Goal: Task Accomplishment & Management: Complete application form

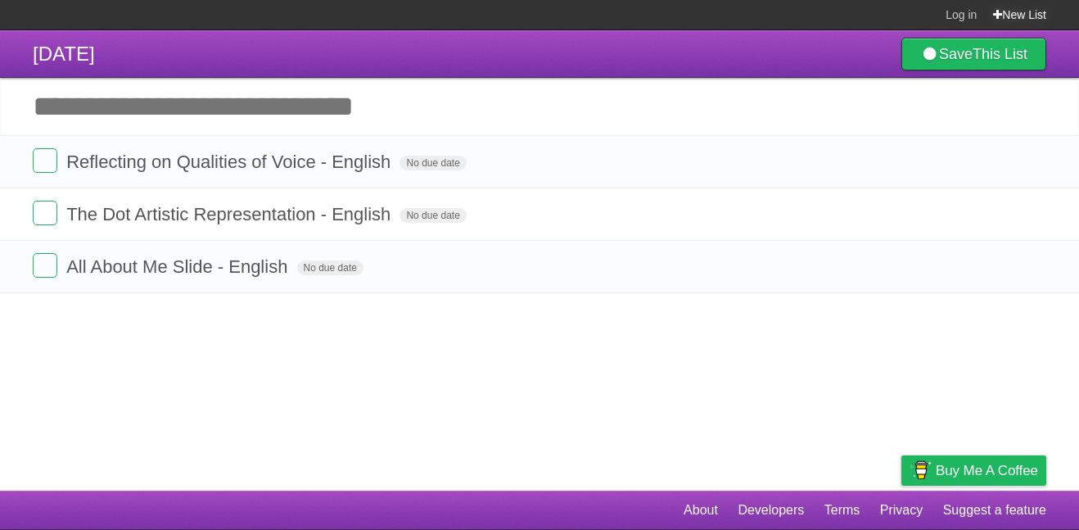
click at [1026, 7] on link "New List" at bounding box center [1019, 14] width 53 height 29
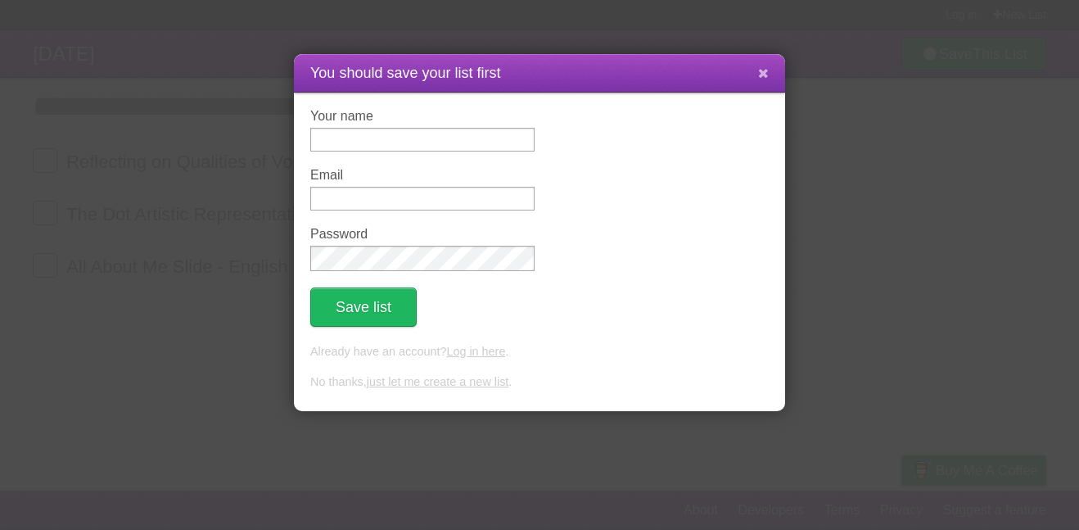
click at [773, 69] on button at bounding box center [763, 73] width 35 height 31
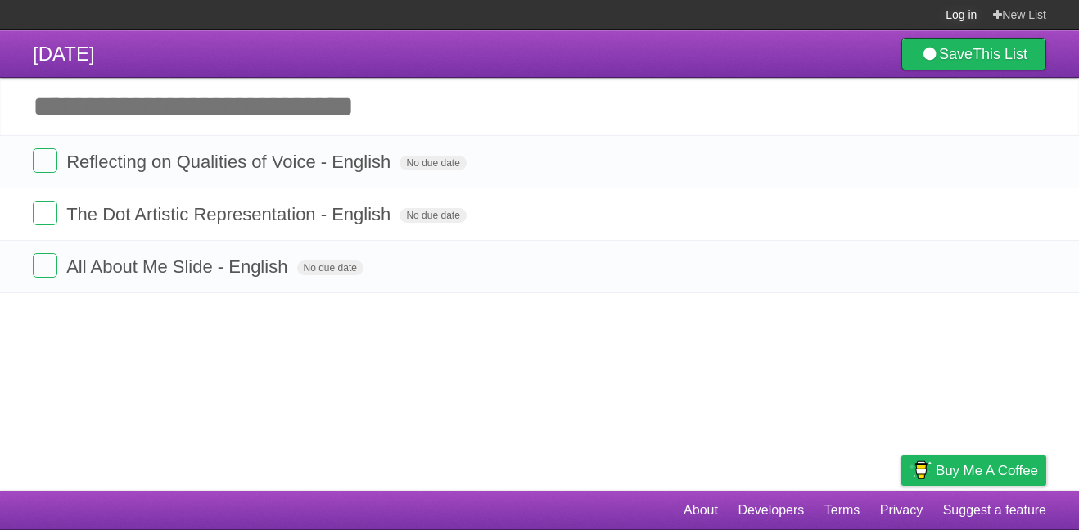
click at [962, 22] on link "Log in" at bounding box center [961, 14] width 31 height 29
